Goal: Information Seeking & Learning: Learn about a topic

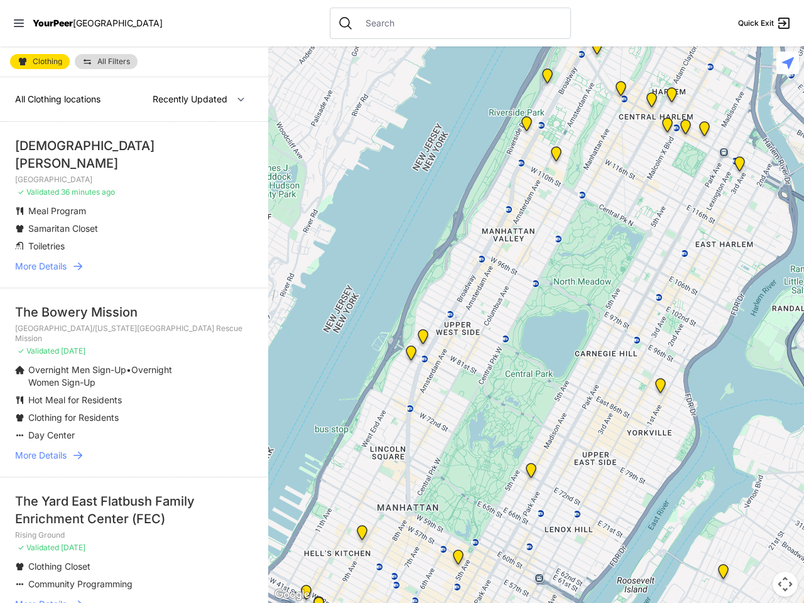
click at [19, 23] on icon at bounding box center [19, 23] width 10 height 8
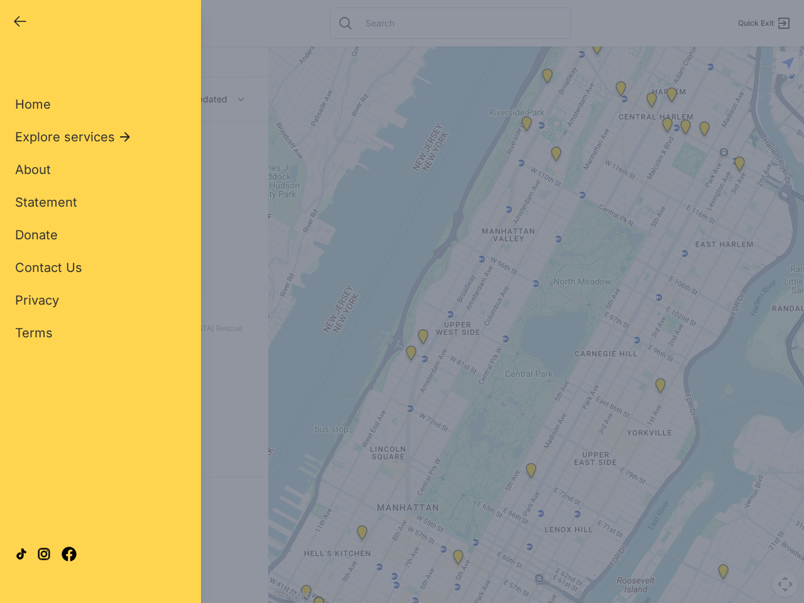
click at [536, 325] on div "Close panel YourPeer [GEOGRAPHIC_DATA] Quick Exit Single Adult Families Soup Ki…" at bounding box center [402, 301] width 804 height 603
click at [531, 473] on div "Close panel YourPeer [GEOGRAPHIC_DATA] Quick Exit Single Adult Families Soup Ki…" at bounding box center [402, 301] width 804 height 603
click at [547, 79] on div "Close panel YourPeer [GEOGRAPHIC_DATA] Quick Exit Single Adult Families Soup Ki…" at bounding box center [402, 301] width 804 height 603
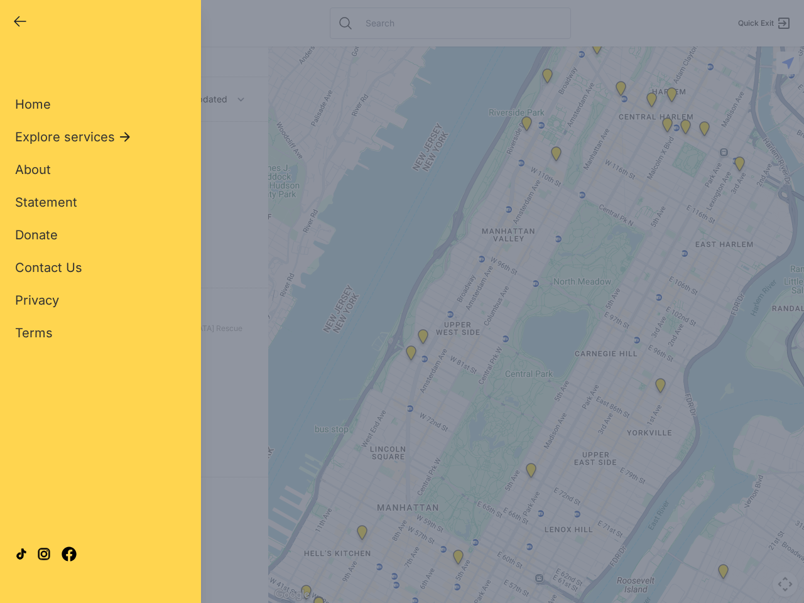
click at [597, 50] on div "Close panel YourPeer [GEOGRAPHIC_DATA] Quick Exit Single Adult Families Soup Ki…" at bounding box center [402, 301] width 804 height 603
click at [621, 91] on div "Close panel YourPeer [GEOGRAPHIC_DATA] Quick Exit Single Adult Families Soup Ki…" at bounding box center [402, 301] width 804 height 603
click at [652, 102] on div "Close panel YourPeer [GEOGRAPHIC_DATA] Quick Exit Single Adult Families Soup Ki…" at bounding box center [402, 301] width 804 height 603
click at [740, 167] on div "Close panel YourPeer [GEOGRAPHIC_DATA] Quick Exit Single Adult Families Soup Ki…" at bounding box center [402, 301] width 804 height 603
